Goal: Task Accomplishment & Management: Complete application form

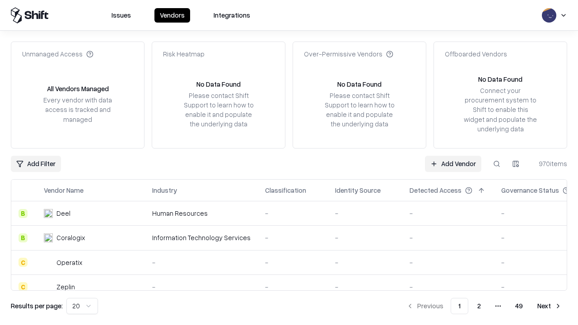
click at [453, 164] on link "Add Vendor" at bounding box center [453, 164] width 56 height 16
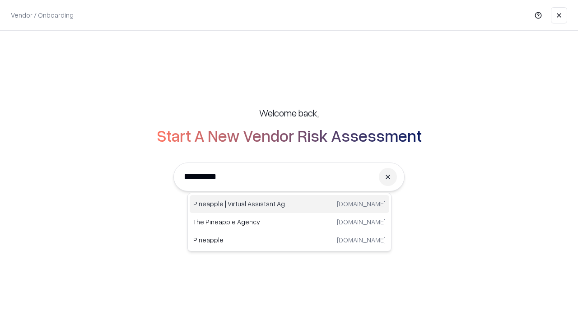
click at [290, 204] on div "Pineapple | Virtual Assistant Agency [DOMAIN_NAME]" at bounding box center [290, 204] width 200 height 18
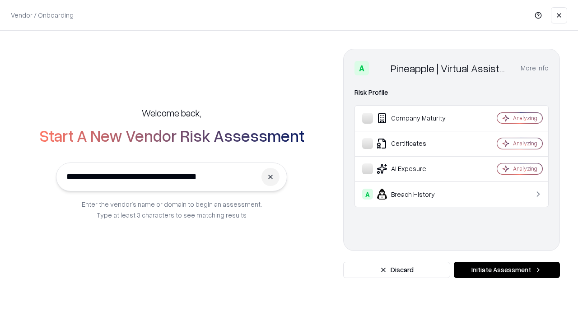
type input "**********"
click at [507, 270] on button "Initiate Assessment" at bounding box center [507, 270] width 106 height 16
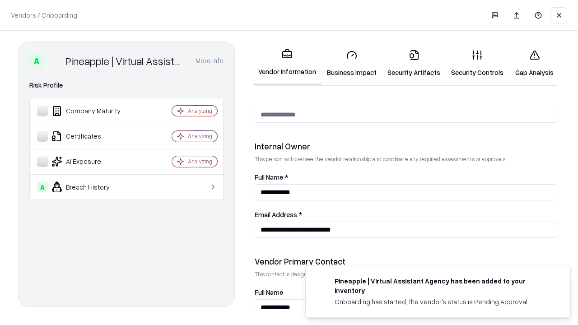
scroll to position [468, 0]
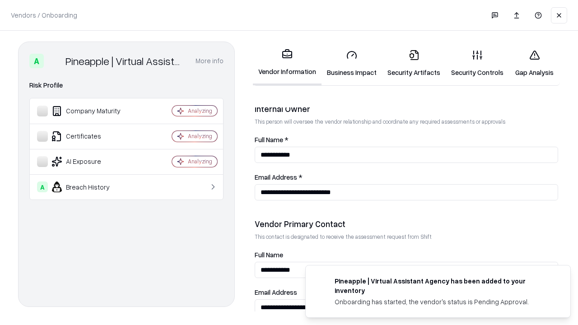
click at [352, 63] on link "Business Impact" at bounding box center [352, 63] width 61 height 42
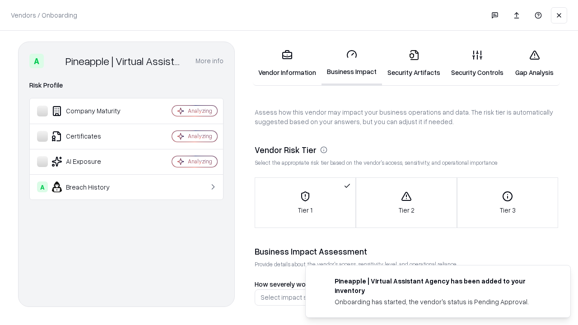
click at [414, 63] on link "Security Artifacts" at bounding box center [414, 63] width 64 height 42
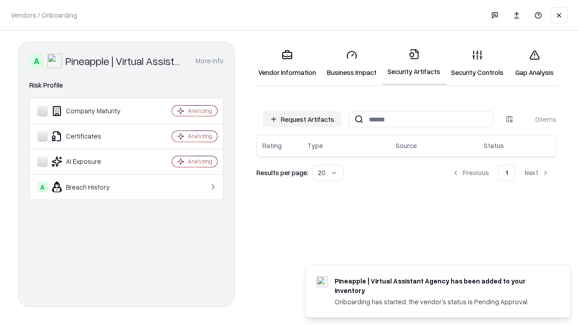
click at [302, 119] on button "Request Artifacts" at bounding box center [302, 119] width 79 height 16
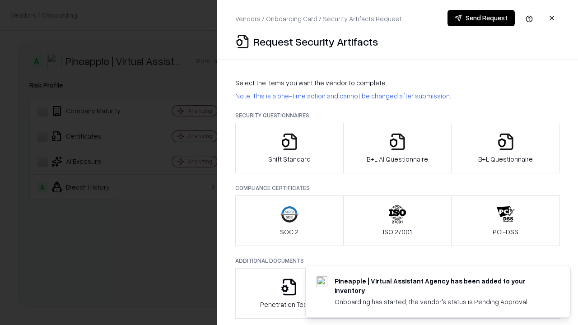
click at [289, 148] on icon "button" at bounding box center [290, 142] width 18 height 18
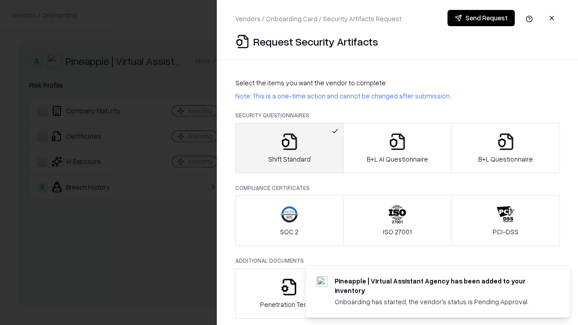
click at [481, 18] on button "Send Request" at bounding box center [481, 18] width 67 height 16
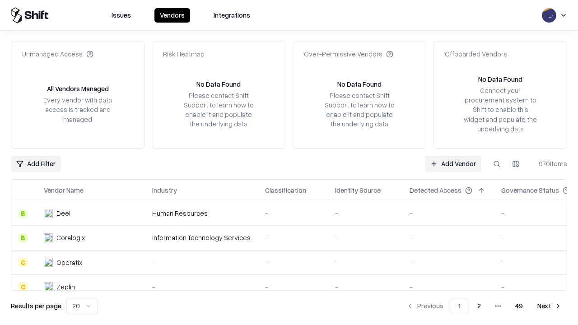
click at [497, 164] on button at bounding box center [497, 164] width 16 height 16
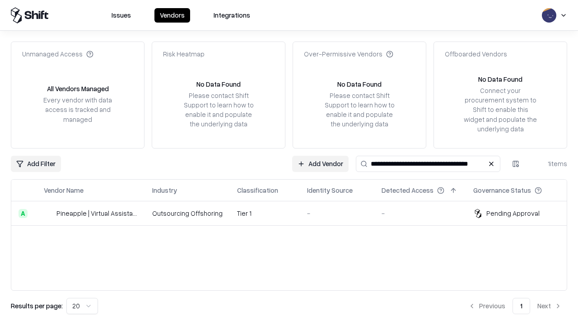
type input "**********"
click at [295, 213] on td "Tier 1" at bounding box center [265, 214] width 70 height 24
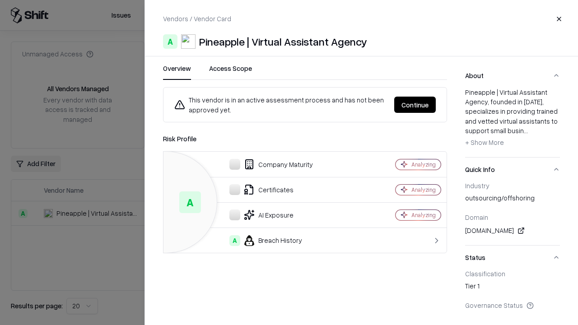
click at [415, 105] on button "Continue" at bounding box center [415, 105] width 42 height 16
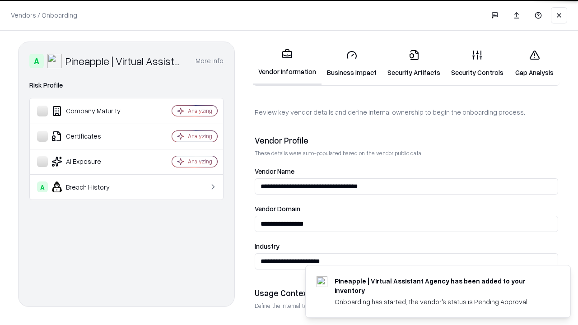
click at [414, 63] on link "Security Artifacts" at bounding box center [414, 63] width 64 height 42
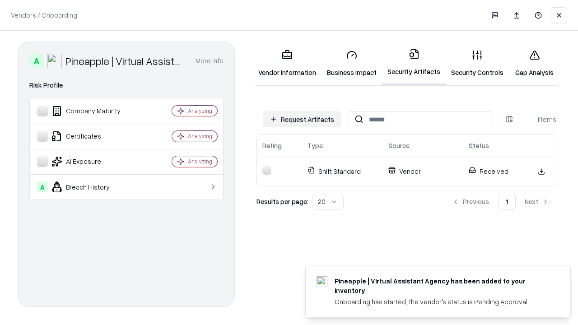
click at [535, 63] on link "Gap Analysis" at bounding box center [534, 63] width 51 height 42
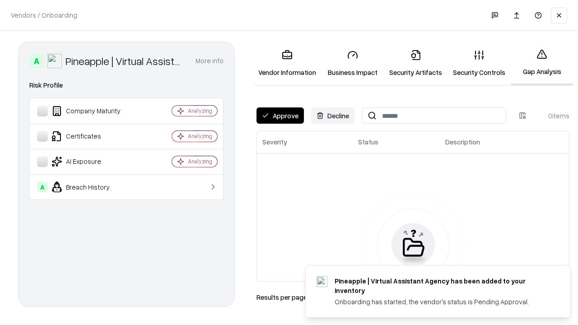
click at [280, 116] on button "Approve" at bounding box center [280, 116] width 47 height 16
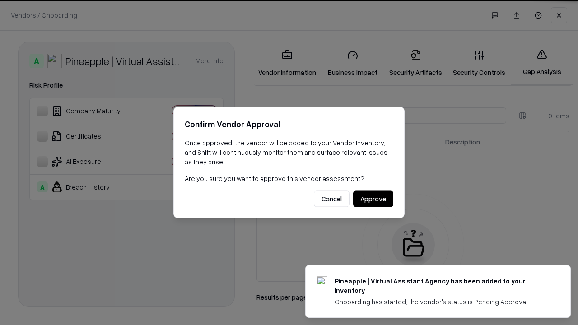
click at [373, 199] on button "Approve" at bounding box center [373, 199] width 40 height 16
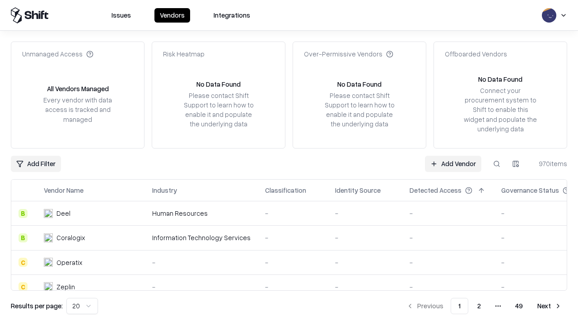
type input "**********"
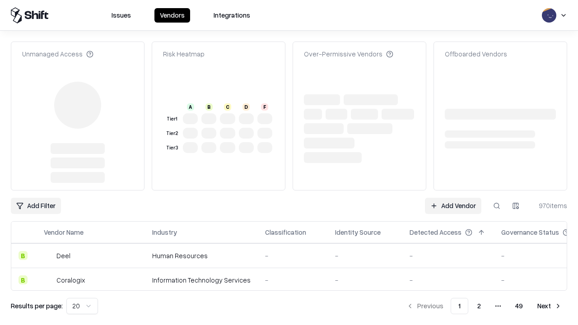
click at [453, 198] on link "Add Vendor" at bounding box center [453, 206] width 56 height 16
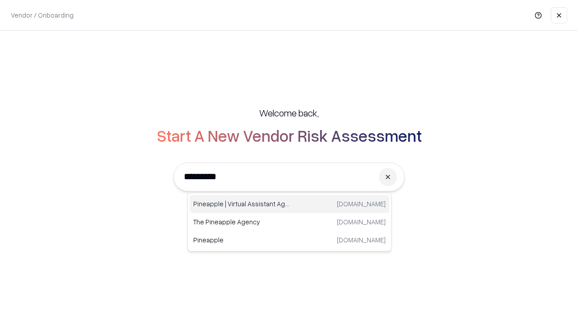
click at [290, 204] on div "Pineapple | Virtual Assistant Agency [DOMAIN_NAME]" at bounding box center [290, 204] width 200 height 18
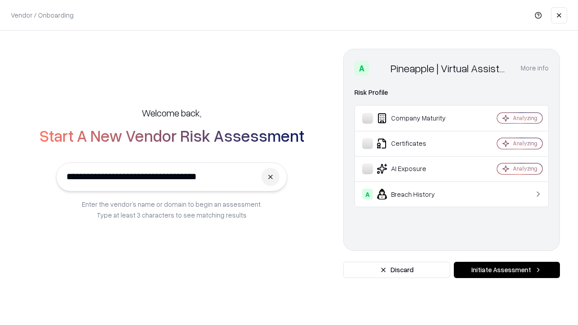
type input "**********"
click at [507, 270] on button "Initiate Assessment" at bounding box center [507, 270] width 106 height 16
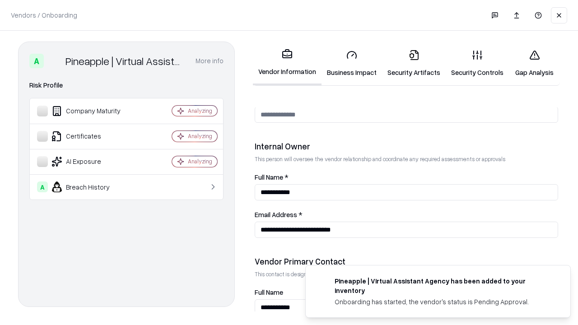
scroll to position [468, 0]
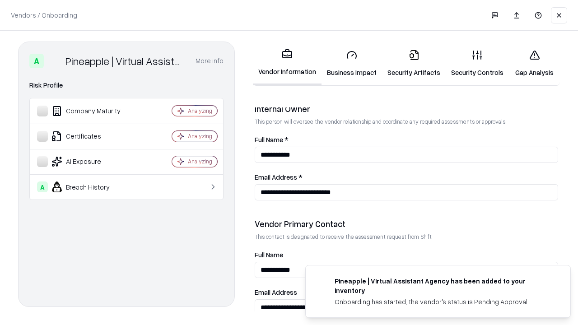
click at [535, 63] on link "Gap Analysis" at bounding box center [534, 63] width 51 height 42
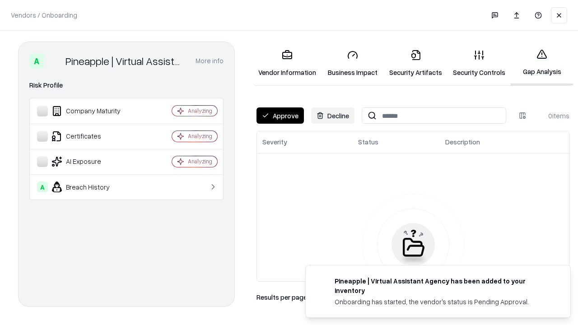
click at [280, 116] on button "Approve" at bounding box center [280, 116] width 47 height 16
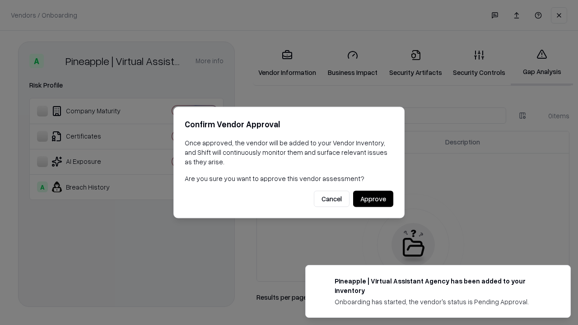
click at [373, 199] on button "Approve" at bounding box center [373, 199] width 40 height 16
